Goal: Task Accomplishment & Management: Manage account settings

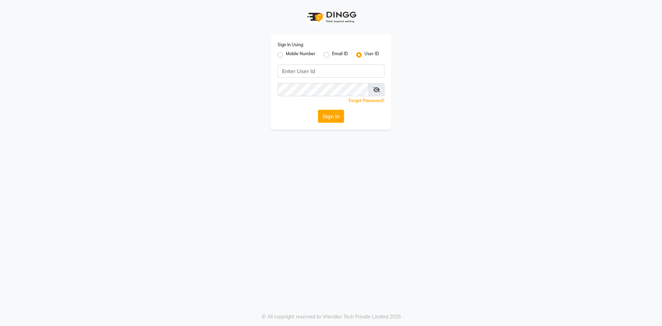
click at [286, 53] on label "Mobile Number" at bounding box center [301, 55] width 30 height 8
click at [286, 53] on input "Mobile Number" at bounding box center [288, 53] width 4 height 4
radio input "true"
radio input "false"
click at [335, 74] on input "Username" at bounding box center [343, 71] width 84 height 13
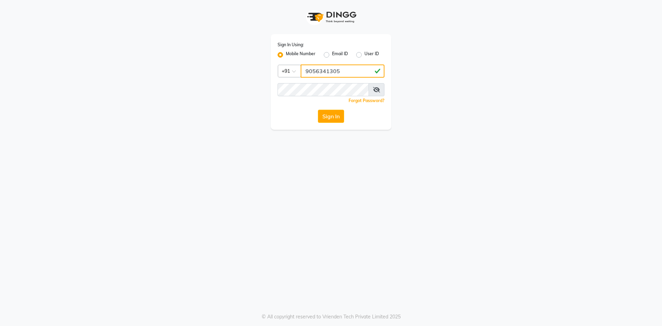
type input "9056341305"
click at [329, 120] on button "Sign In" at bounding box center [331, 116] width 26 height 13
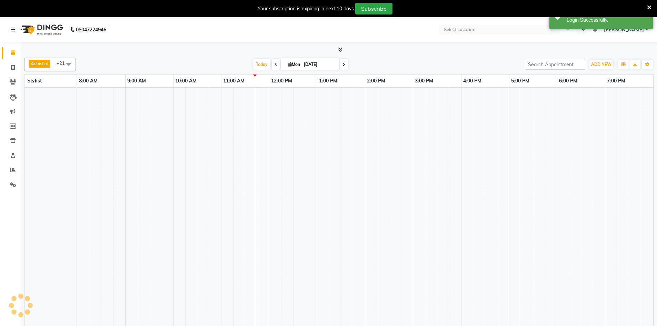
select select "en"
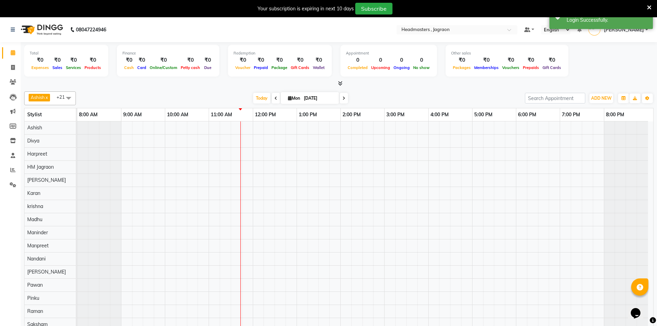
click at [648, 8] on icon at bounding box center [649, 7] width 4 height 6
